Goal: Task Accomplishment & Management: Manage account settings

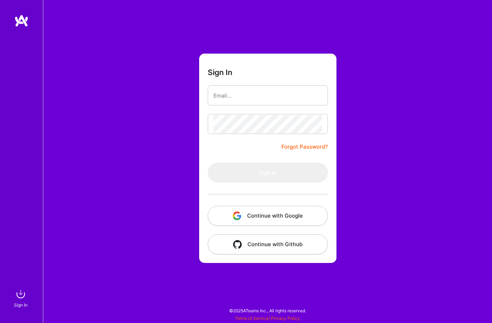
click at [269, 214] on button "Continue with Google" at bounding box center [268, 216] width 120 height 20
click at [295, 219] on button "Continue with Google" at bounding box center [268, 216] width 120 height 20
click at [438, 302] on span "User not found" at bounding box center [451, 300] width 38 height 8
click at [307, 219] on button "Continue with Google" at bounding box center [268, 216] width 120 height 20
click at [301, 81] on form "Sign In Forgot Password? Sign In Continue with Google Continue with Github" at bounding box center [267, 159] width 137 height 210
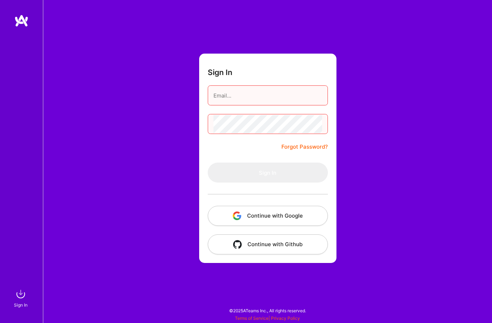
click at [297, 98] on input "email" at bounding box center [268, 96] width 109 height 18
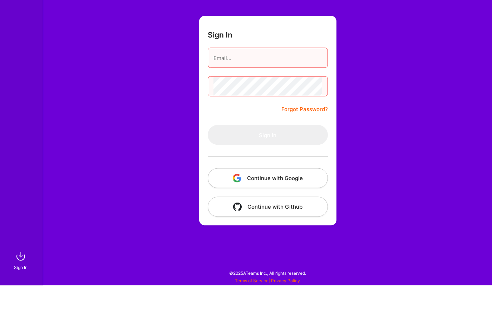
scroll to position [29, 0]
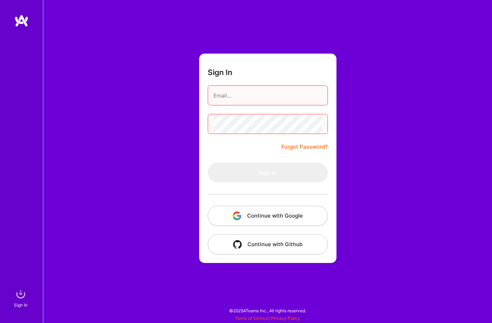
type input "benjaminelkrieff@gmail.com"
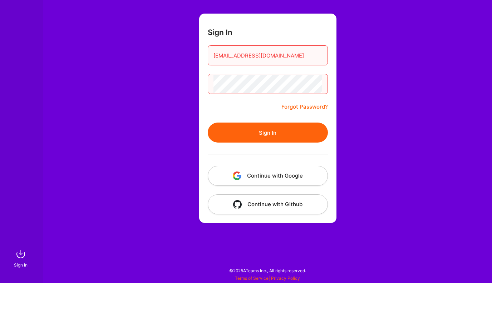
click at [292, 163] on button "Sign In" at bounding box center [268, 173] width 120 height 20
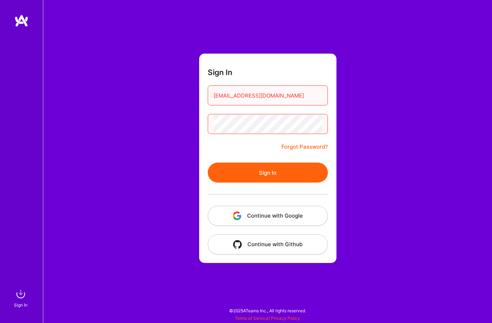
click at [313, 163] on button "Sign In" at bounding box center [268, 173] width 120 height 20
click at [291, 206] on button "Continue with Google" at bounding box center [268, 216] width 120 height 20
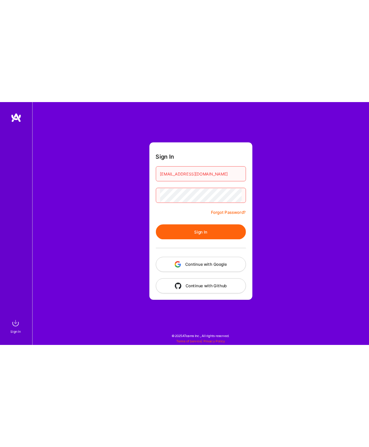
scroll to position [0, 0]
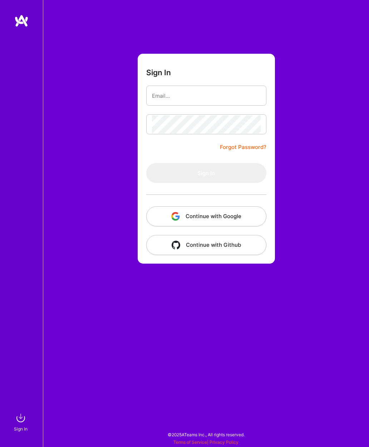
click at [239, 216] on button "Continue with Google" at bounding box center [206, 216] width 120 height 20
click at [323, 422] on span "User not found" at bounding box center [328, 423] width 38 height 8
click at [213, 250] on button "Continue with Github" at bounding box center [206, 245] width 120 height 20
